Goal: Transaction & Acquisition: Book appointment/travel/reservation

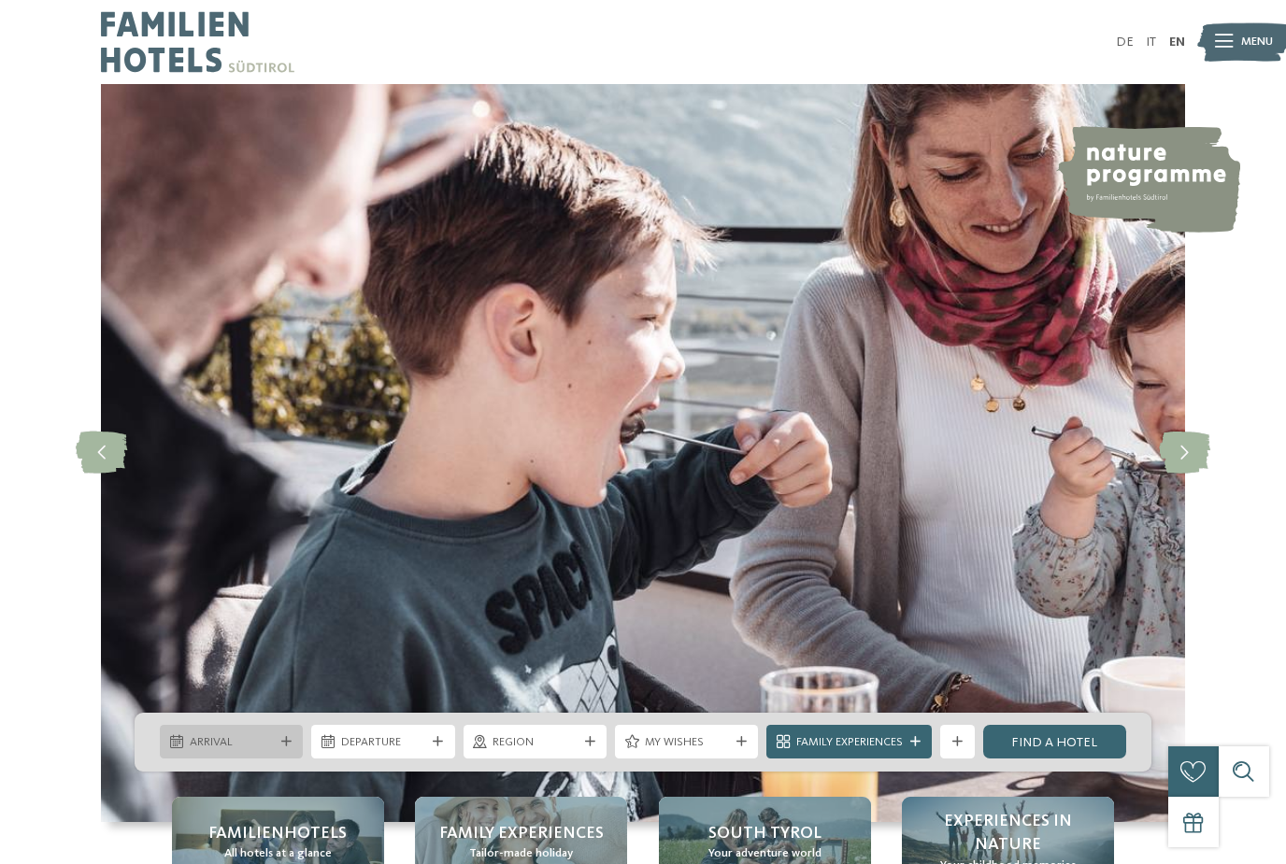
click at [298, 759] on div "Arrival" at bounding box center [231, 742] width 143 height 34
click at [246, 751] on span "[DATE]" at bounding box center [232, 742] width 84 height 17
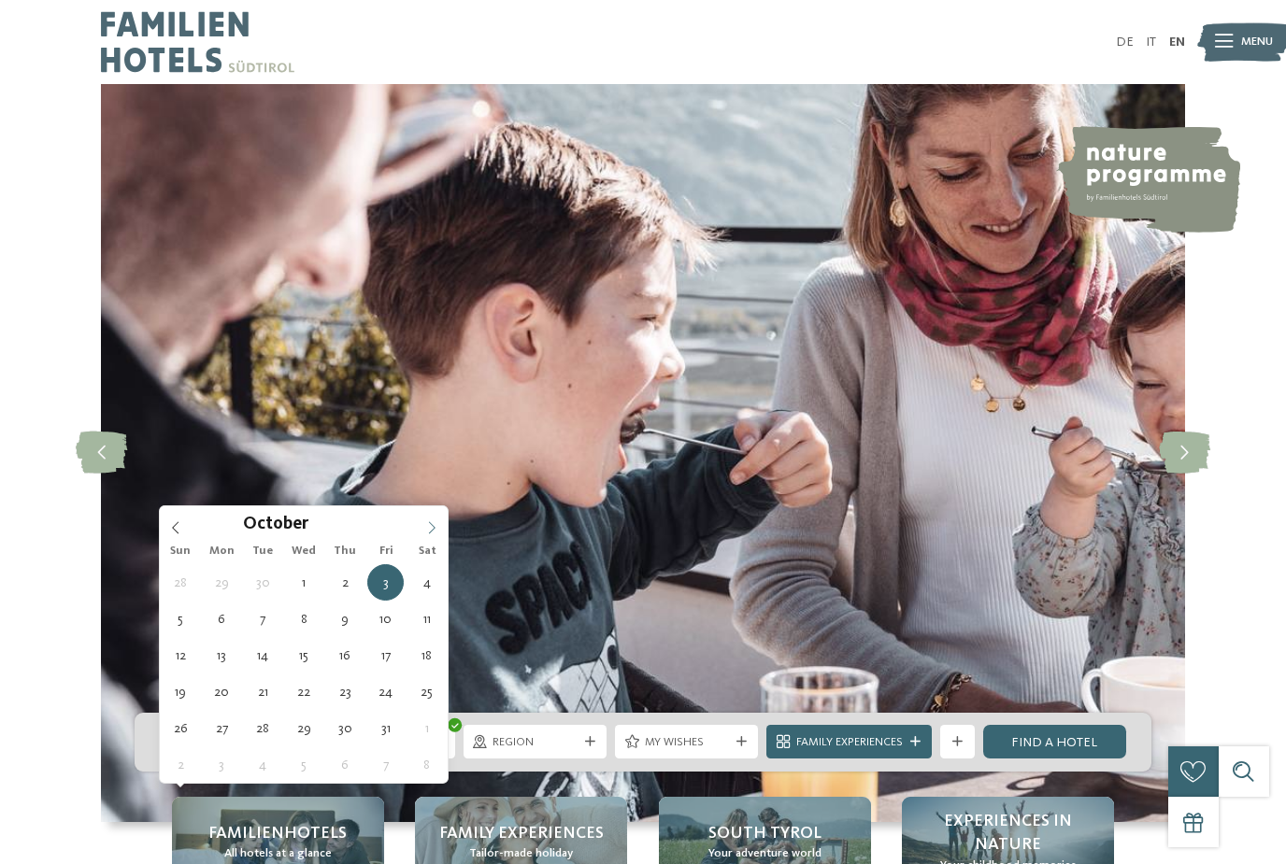
click at [441, 535] on span at bounding box center [432, 522] width 32 height 32
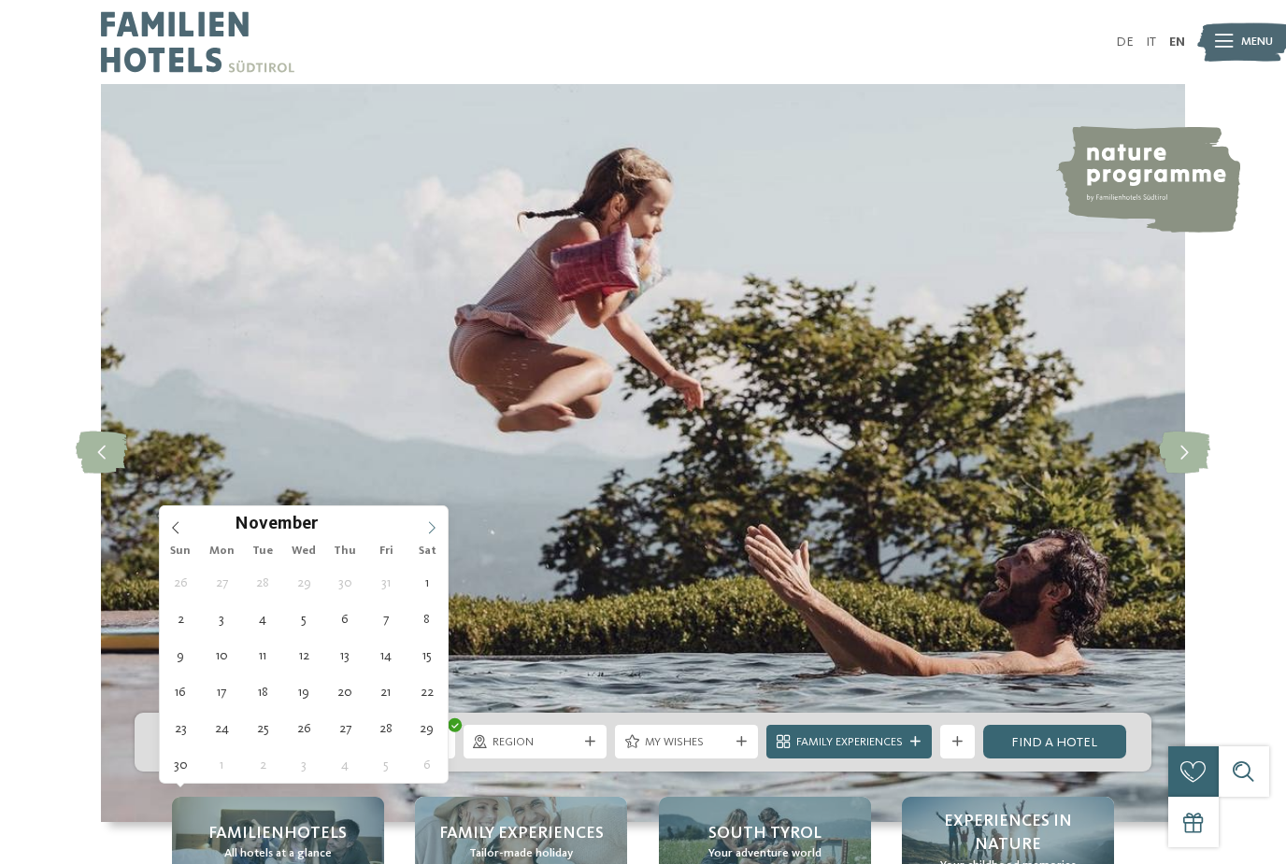
click at [420, 529] on span at bounding box center [432, 522] width 32 height 32
type div "[DATE]"
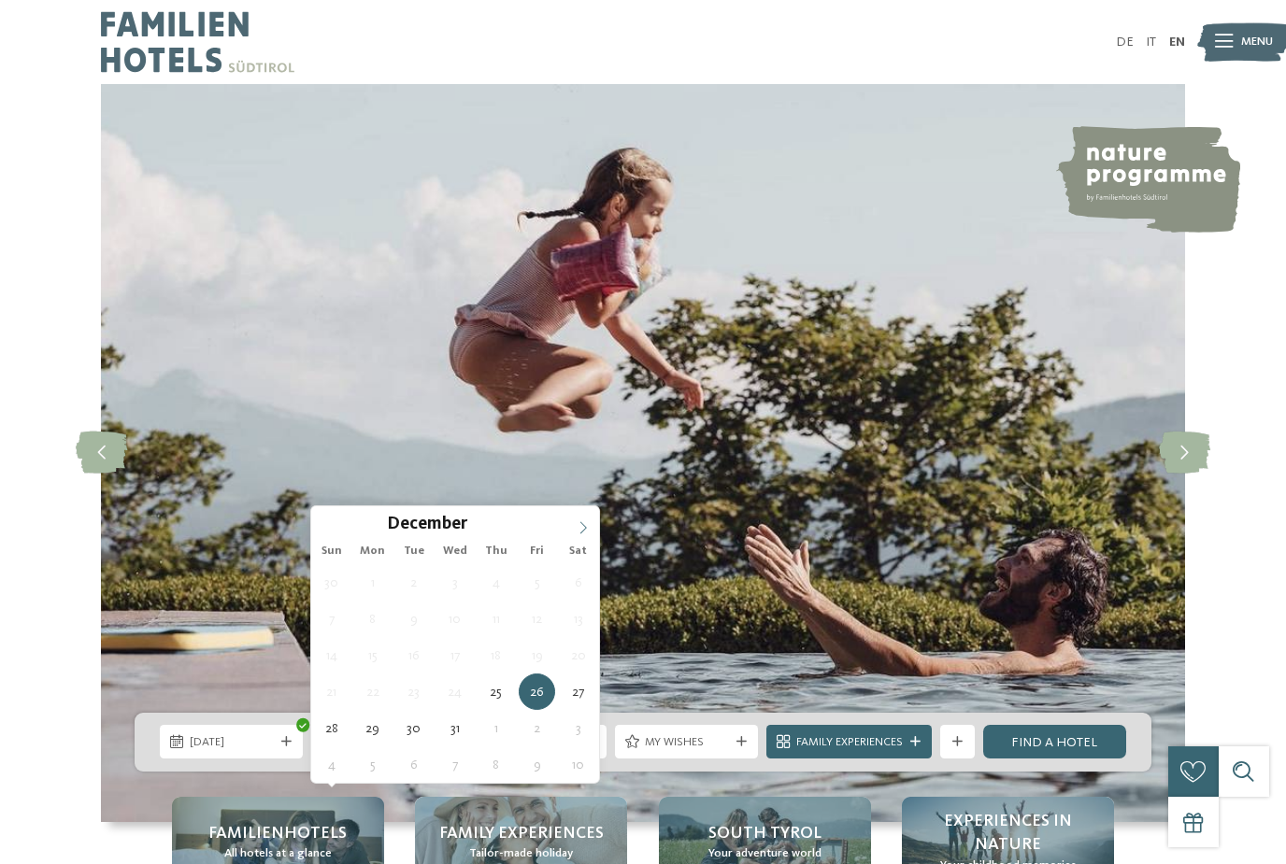
click at [579, 520] on span at bounding box center [583, 522] width 32 height 32
type input "****"
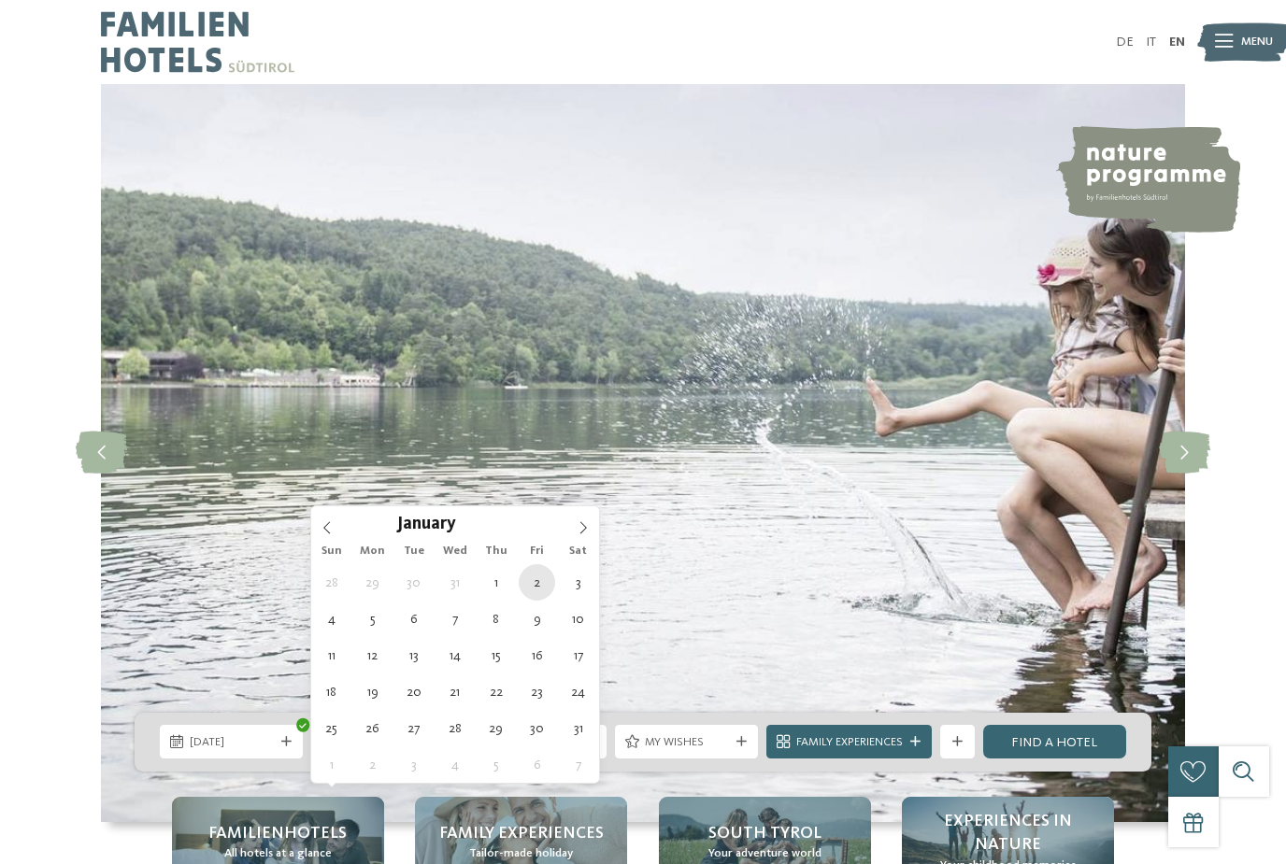
type div "[DATE]"
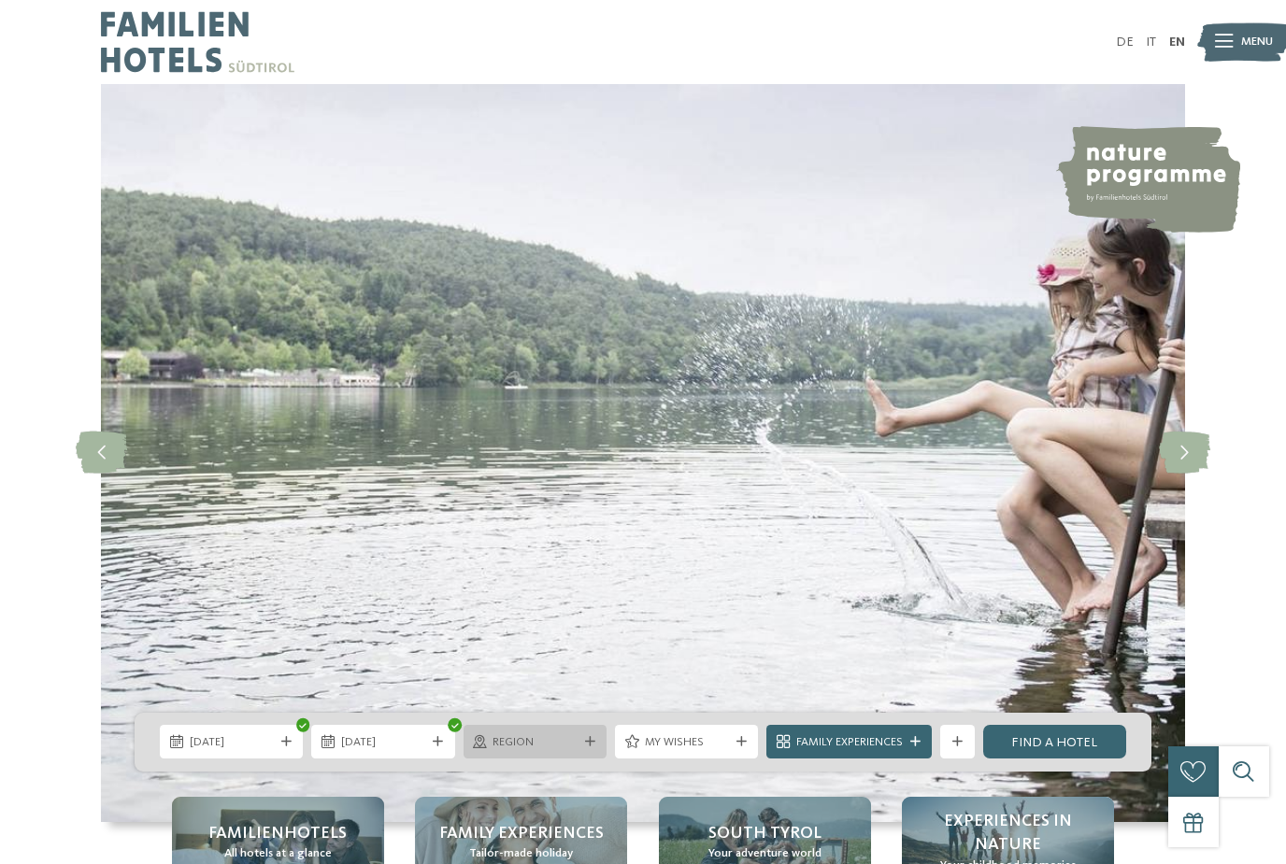
click at [563, 751] on span "Region" at bounding box center [534, 742] width 84 height 17
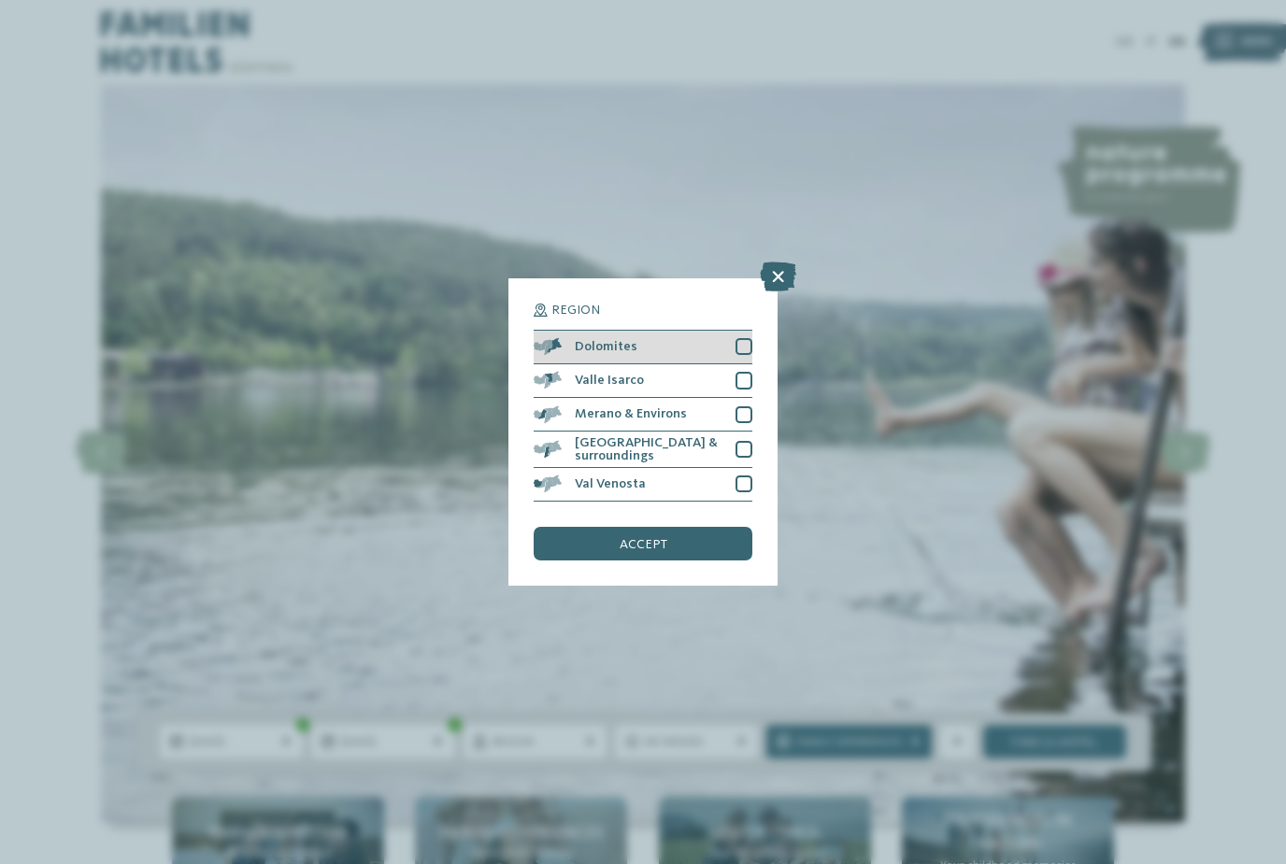
click at [743, 338] on div at bounding box center [743, 346] width 17 height 17
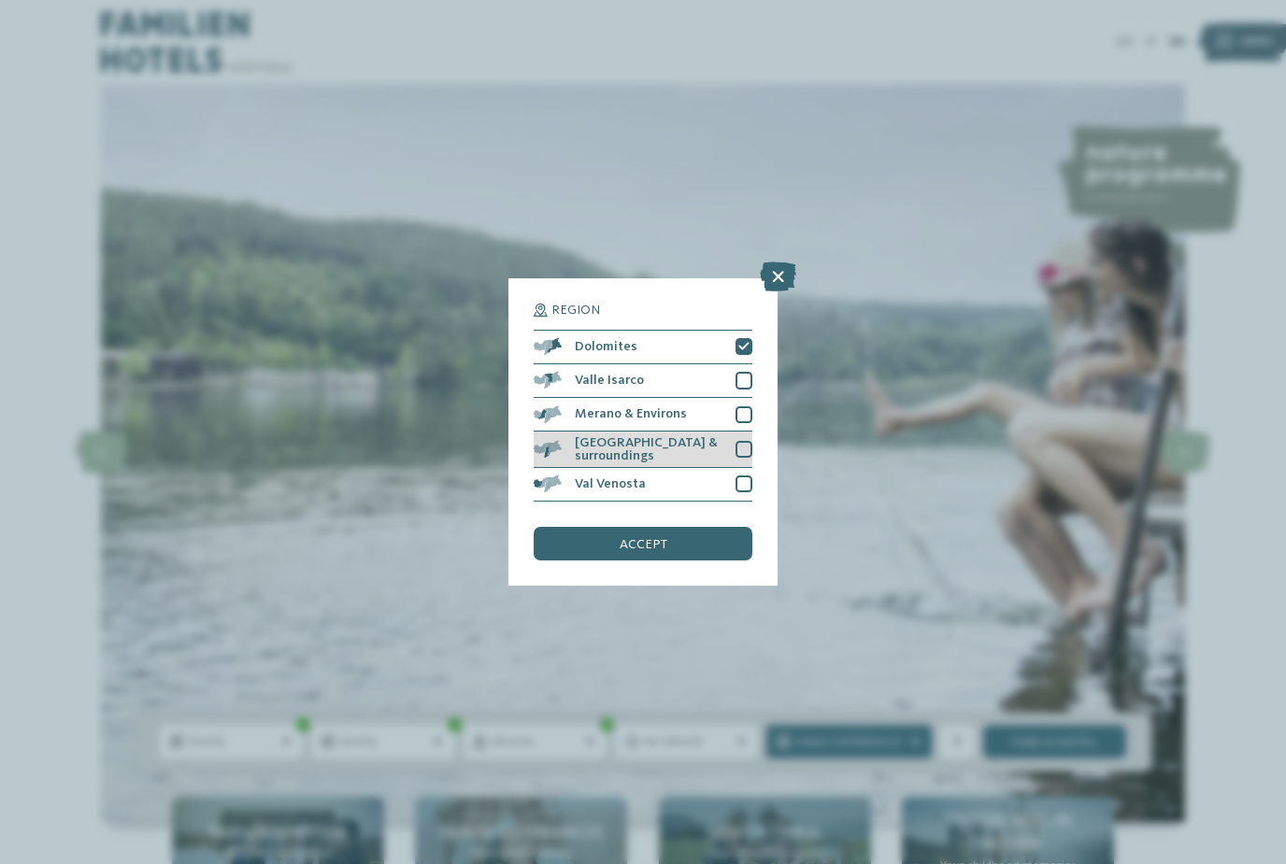
click at [751, 441] on div at bounding box center [743, 449] width 17 height 17
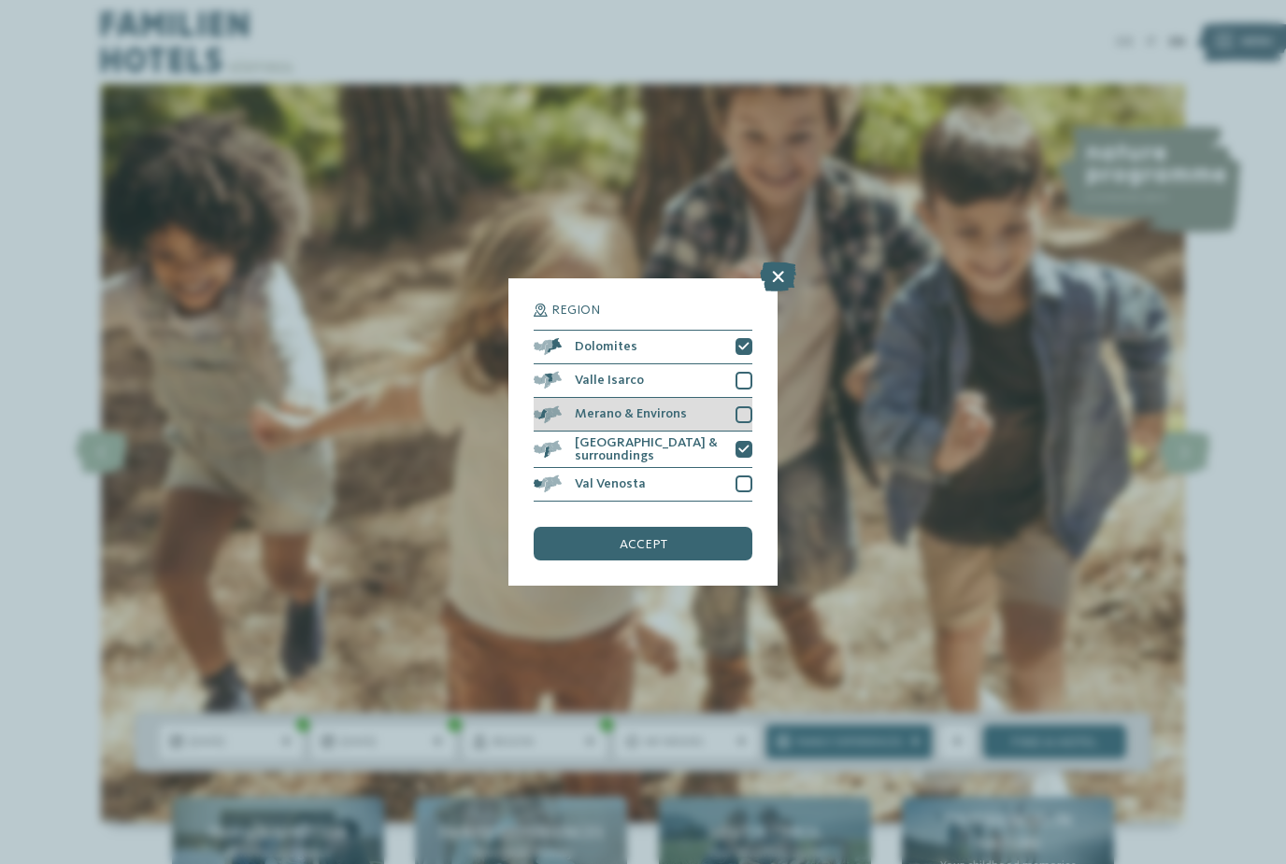
click at [748, 406] on div at bounding box center [743, 414] width 17 height 17
click at [659, 538] on span "accept" at bounding box center [644, 544] width 48 height 13
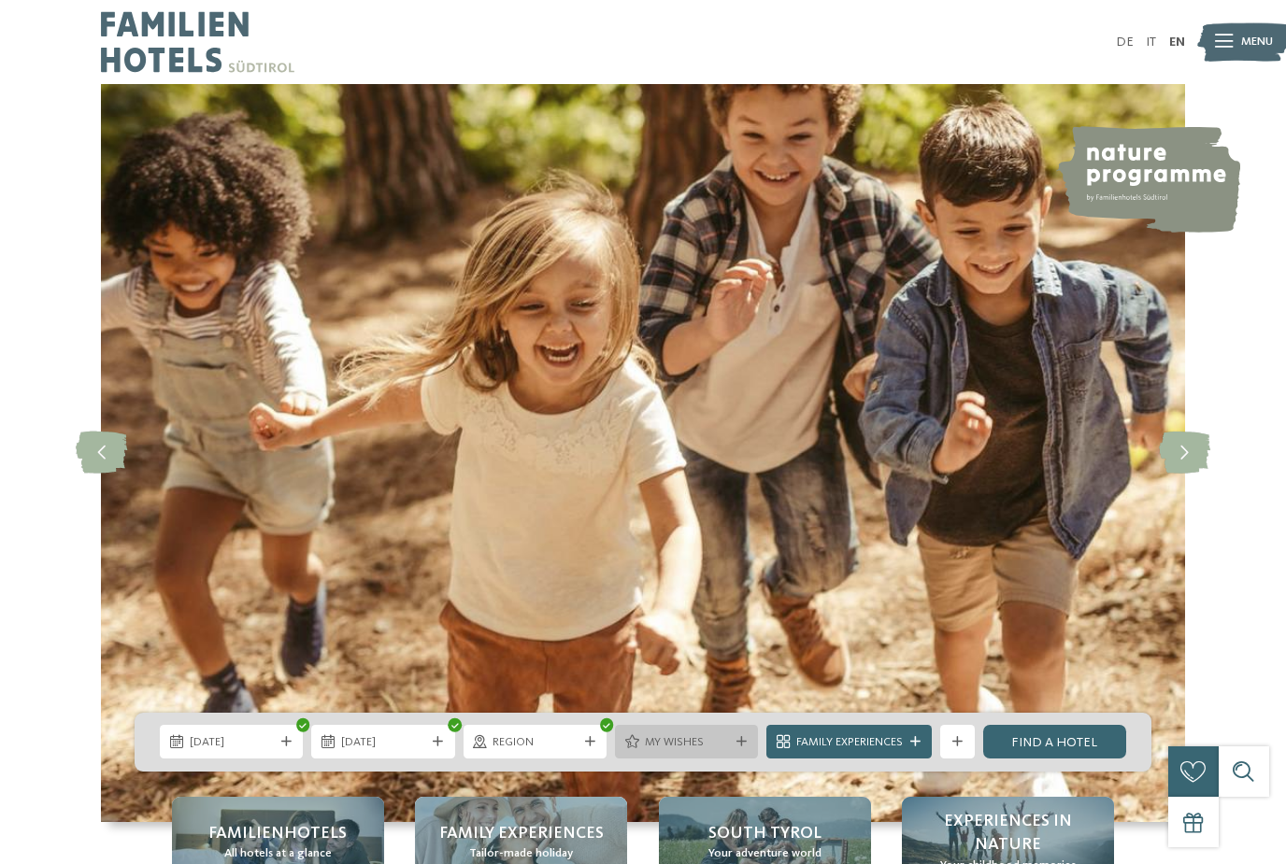
click at [697, 751] on span "My wishes" at bounding box center [687, 742] width 84 height 17
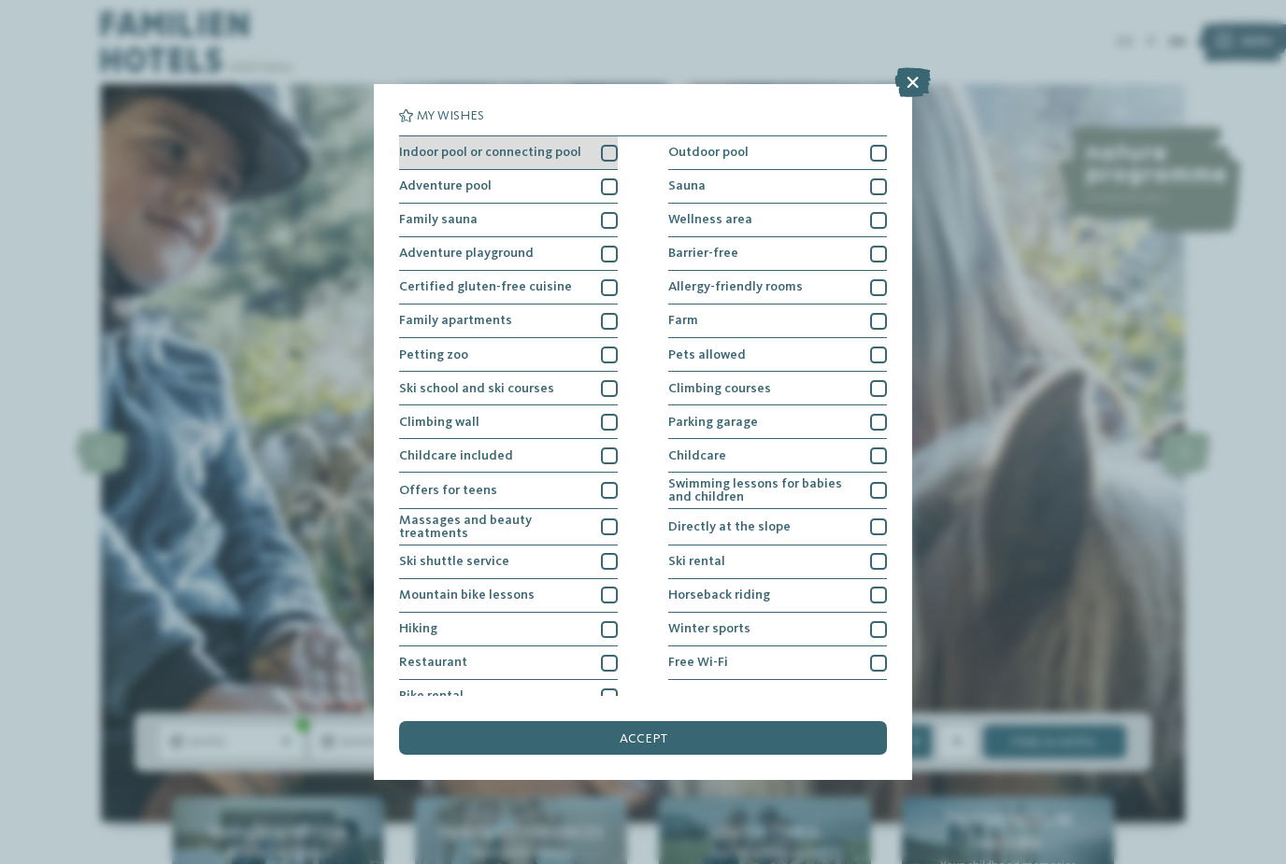
click at [614, 156] on div at bounding box center [609, 153] width 17 height 17
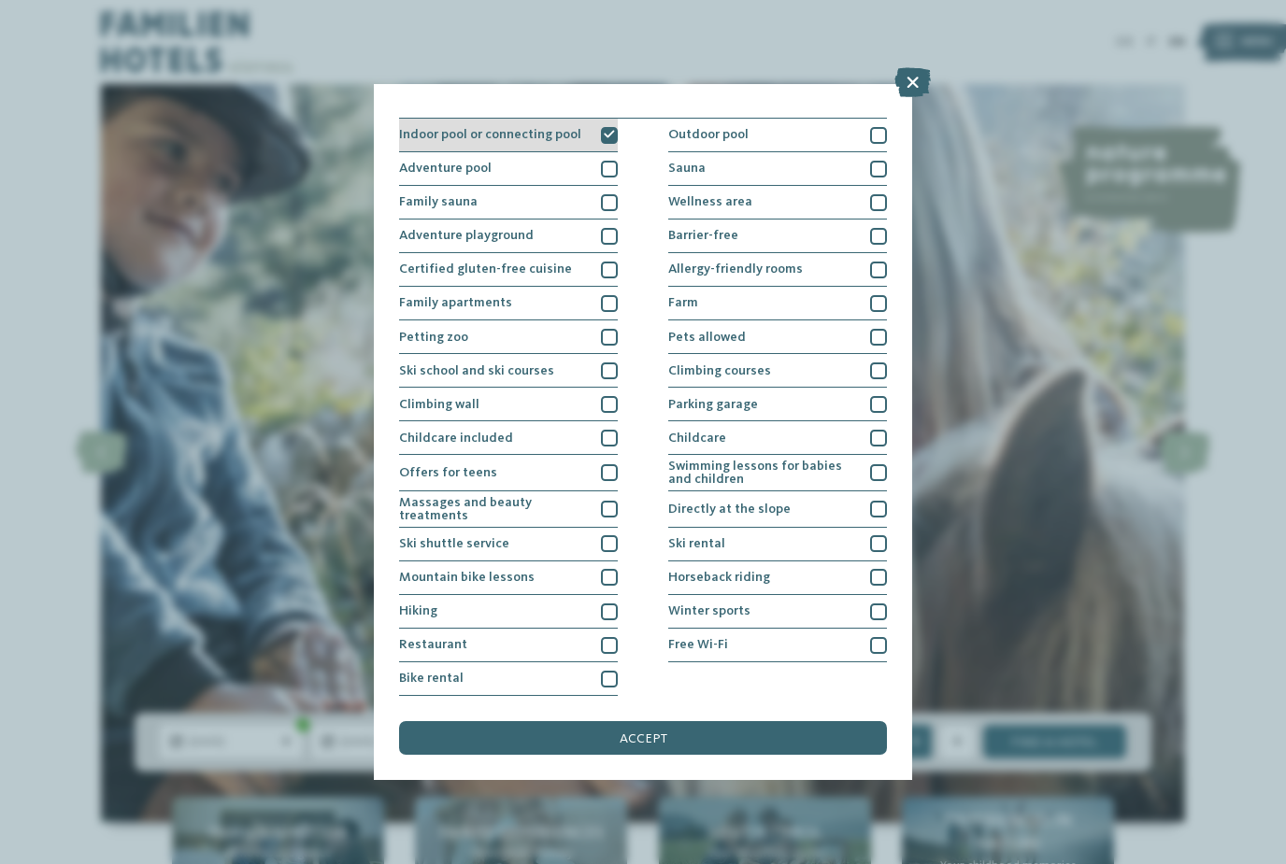
scroll to position [101, 0]
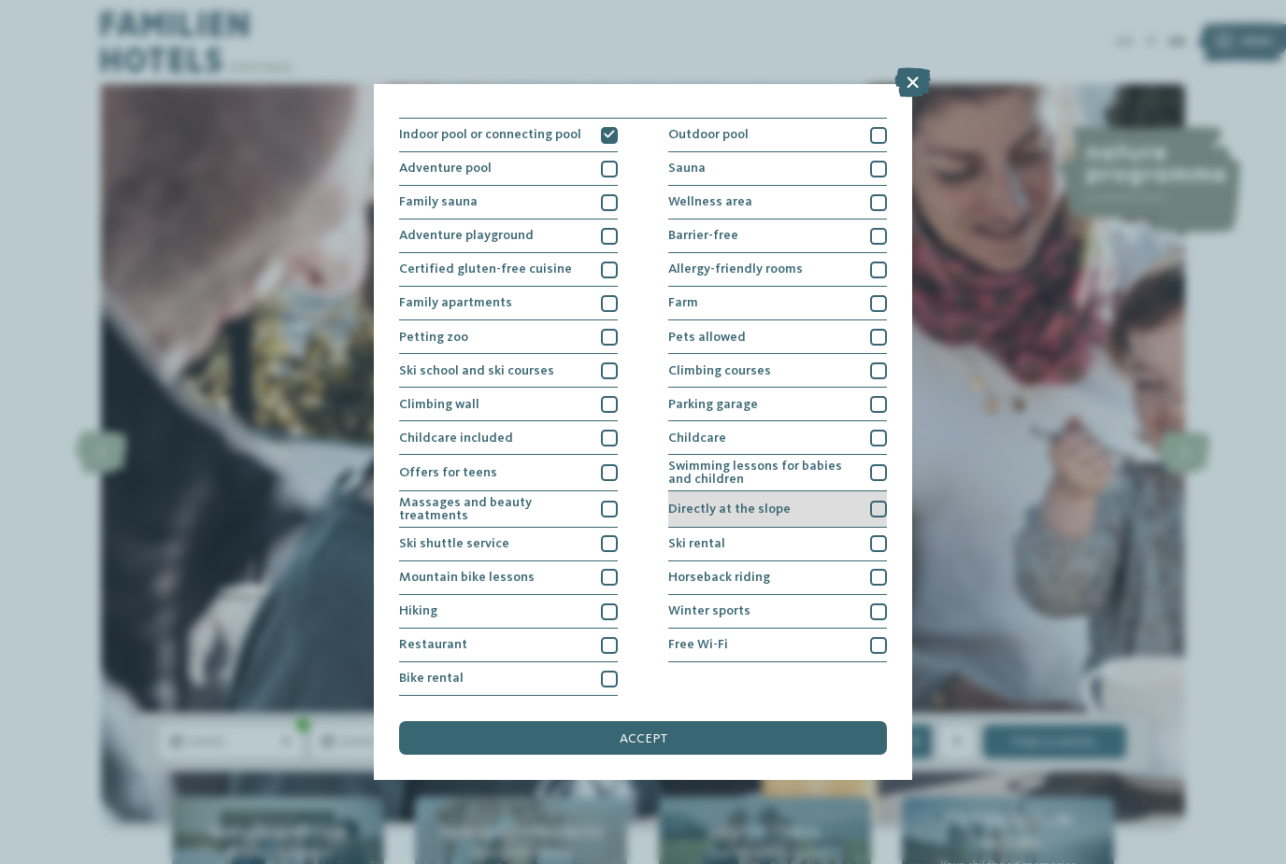
click at [782, 503] on span "Directly at the slope" at bounding box center [729, 509] width 122 height 13
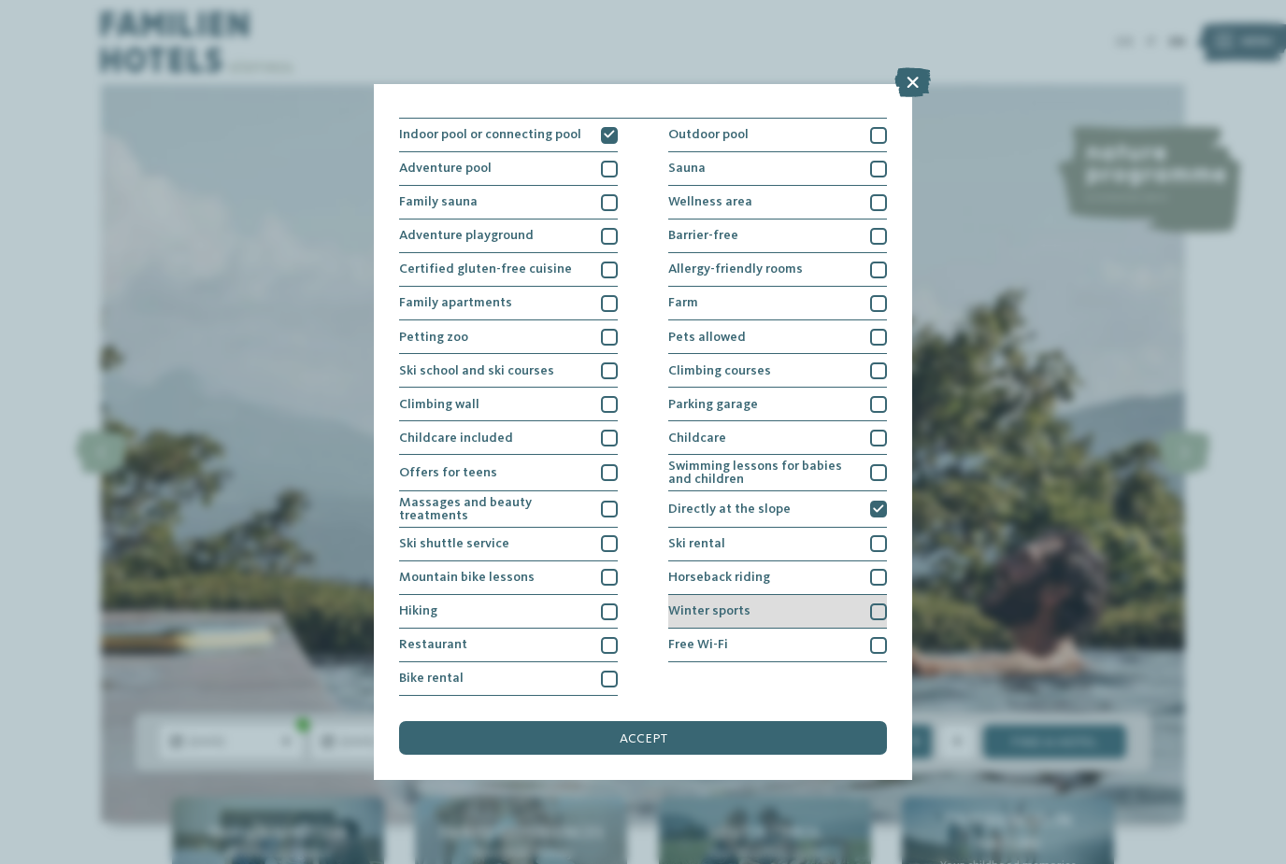
click at [721, 595] on div "Winter sports" at bounding box center [777, 612] width 219 height 34
click at [615, 321] on div "Petting zoo" at bounding box center [508, 338] width 219 height 34
click at [616, 329] on div at bounding box center [609, 337] width 17 height 17
click at [606, 354] on div "Ski school and ski courses" at bounding box center [508, 371] width 219 height 34
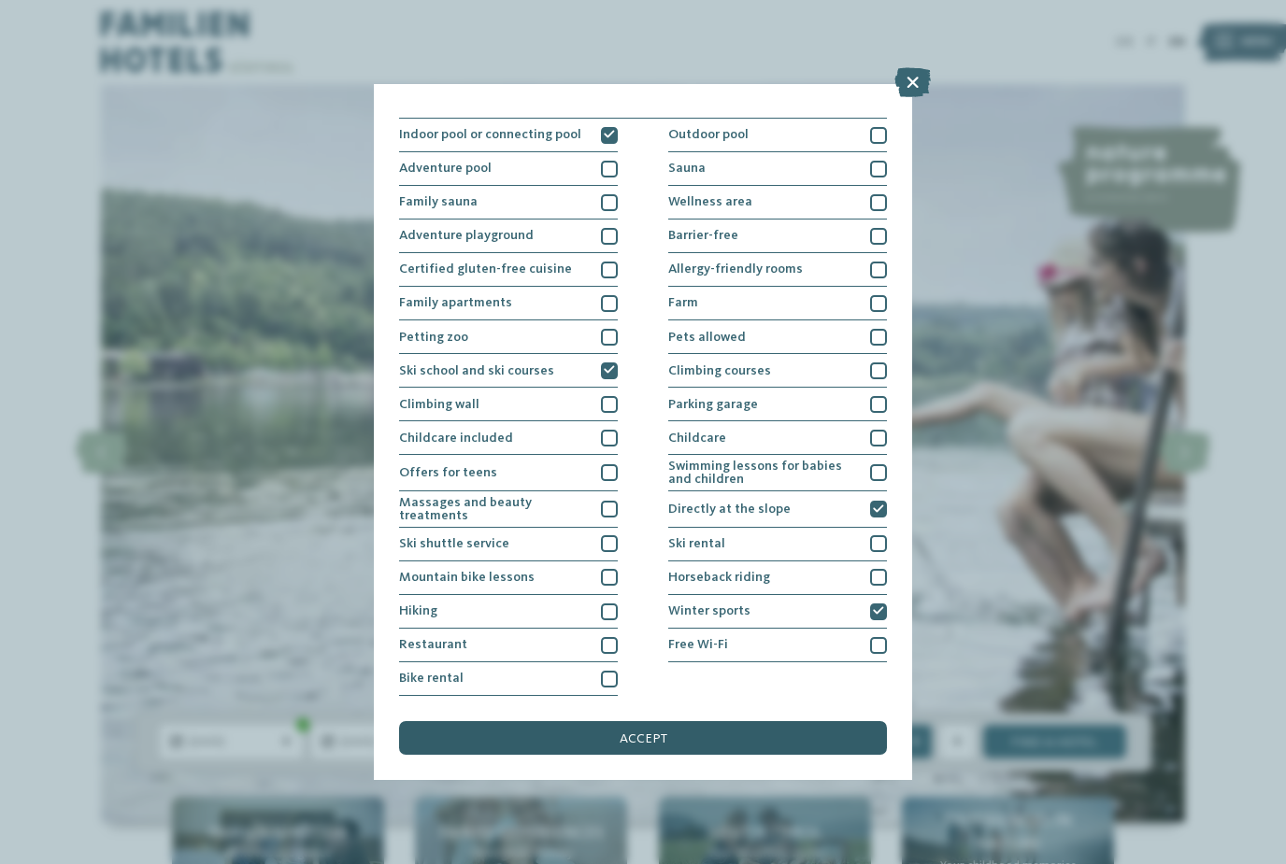
click at [647, 733] on span "accept" at bounding box center [644, 739] width 48 height 13
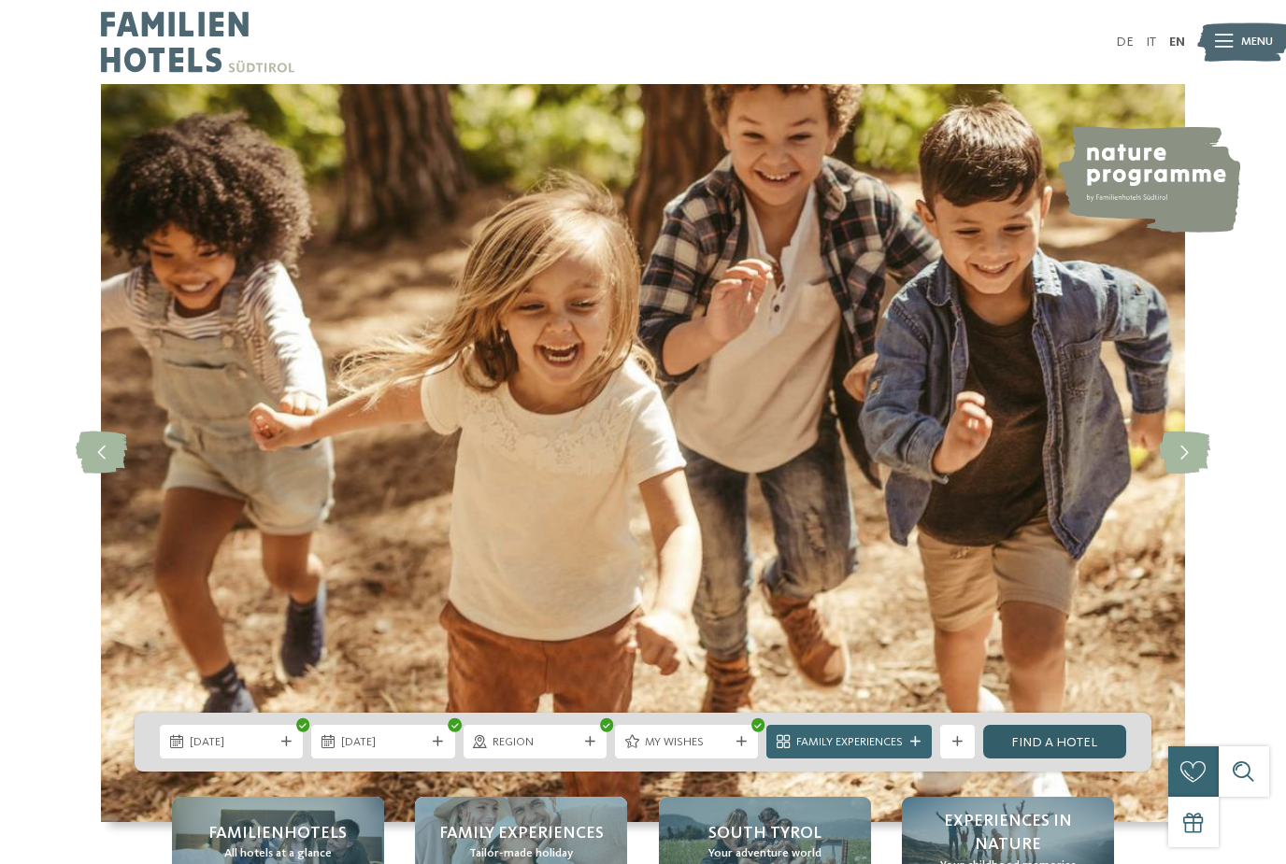
click at [1058, 759] on link "Find a hotel" at bounding box center [1054, 742] width 143 height 34
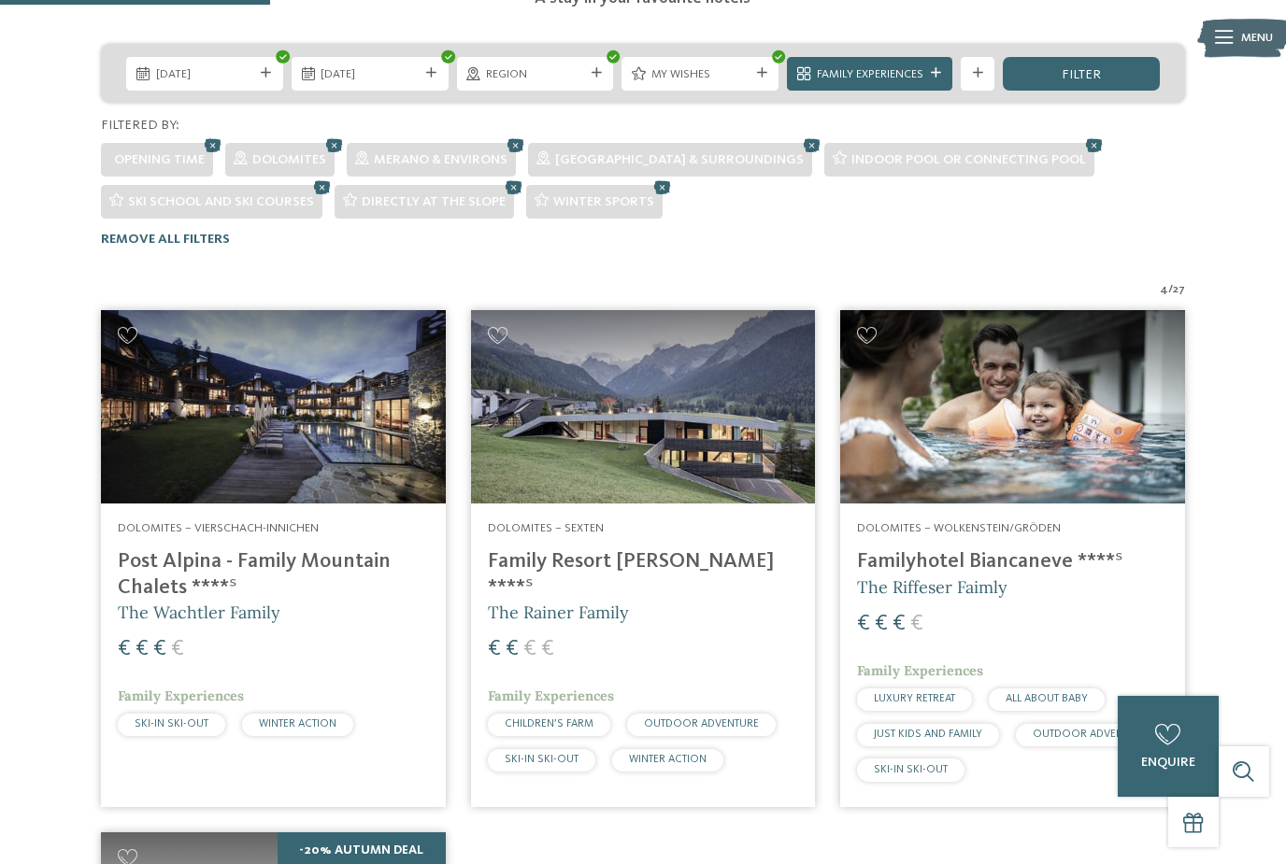
scroll to position [389, 0]
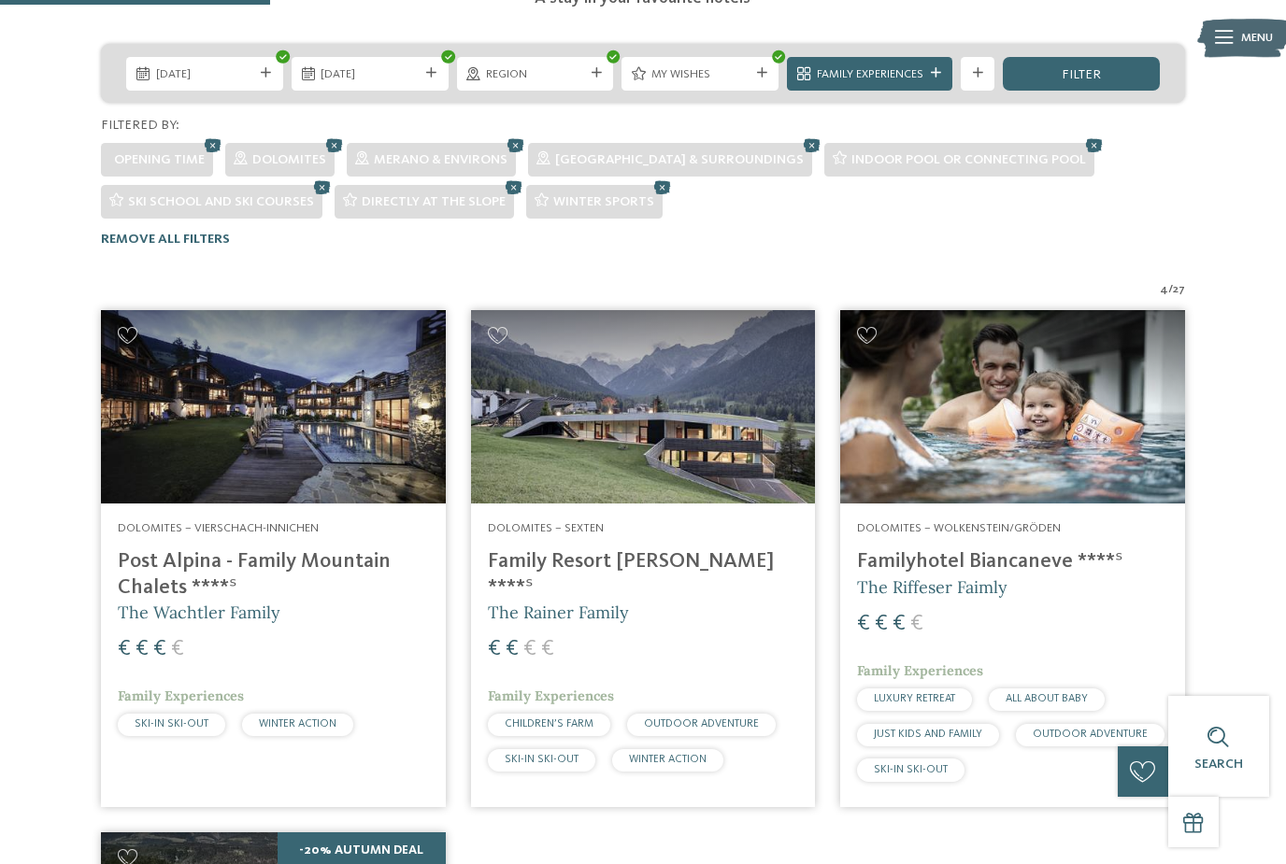
click at [319, 364] on img at bounding box center [273, 406] width 345 height 193
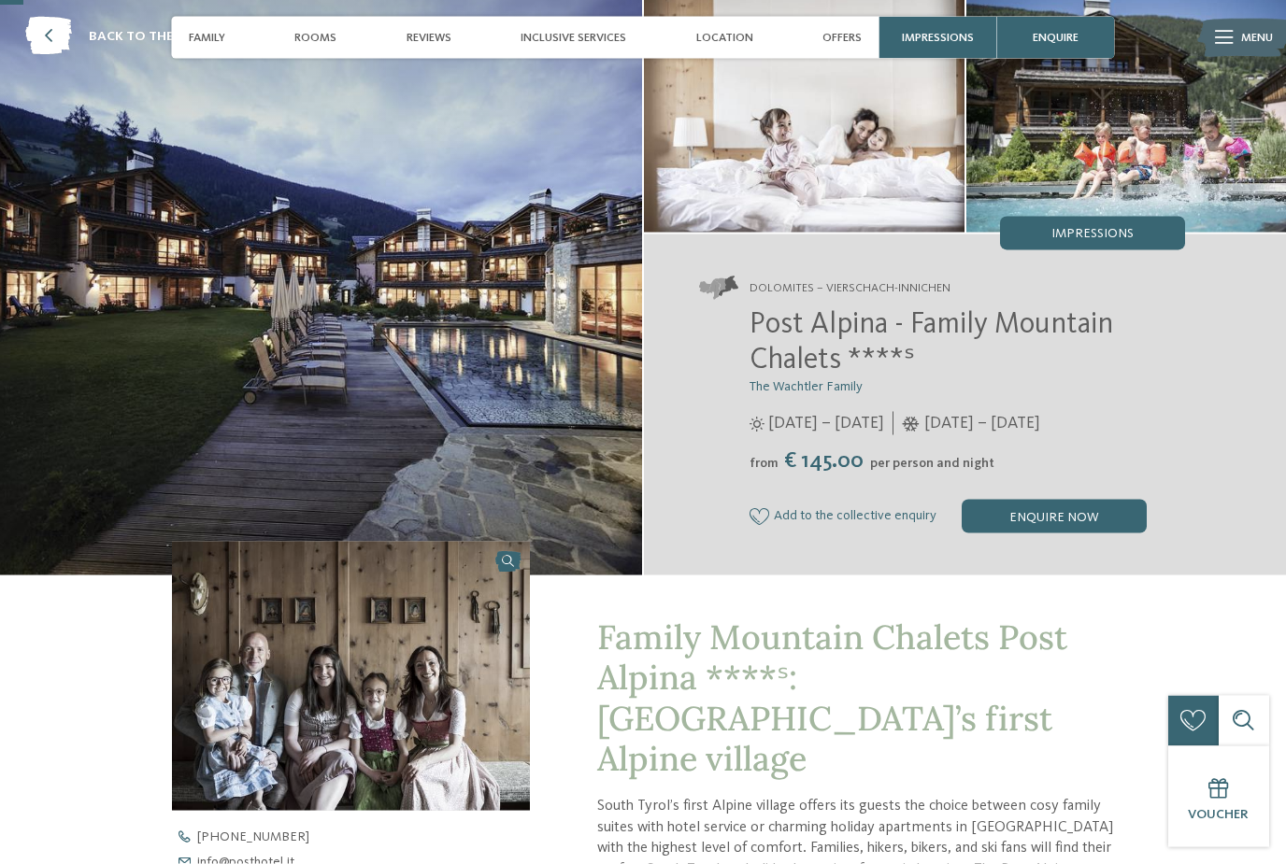
scroll to position [60, 0]
